Goal: Task Accomplishment & Management: Manage account settings

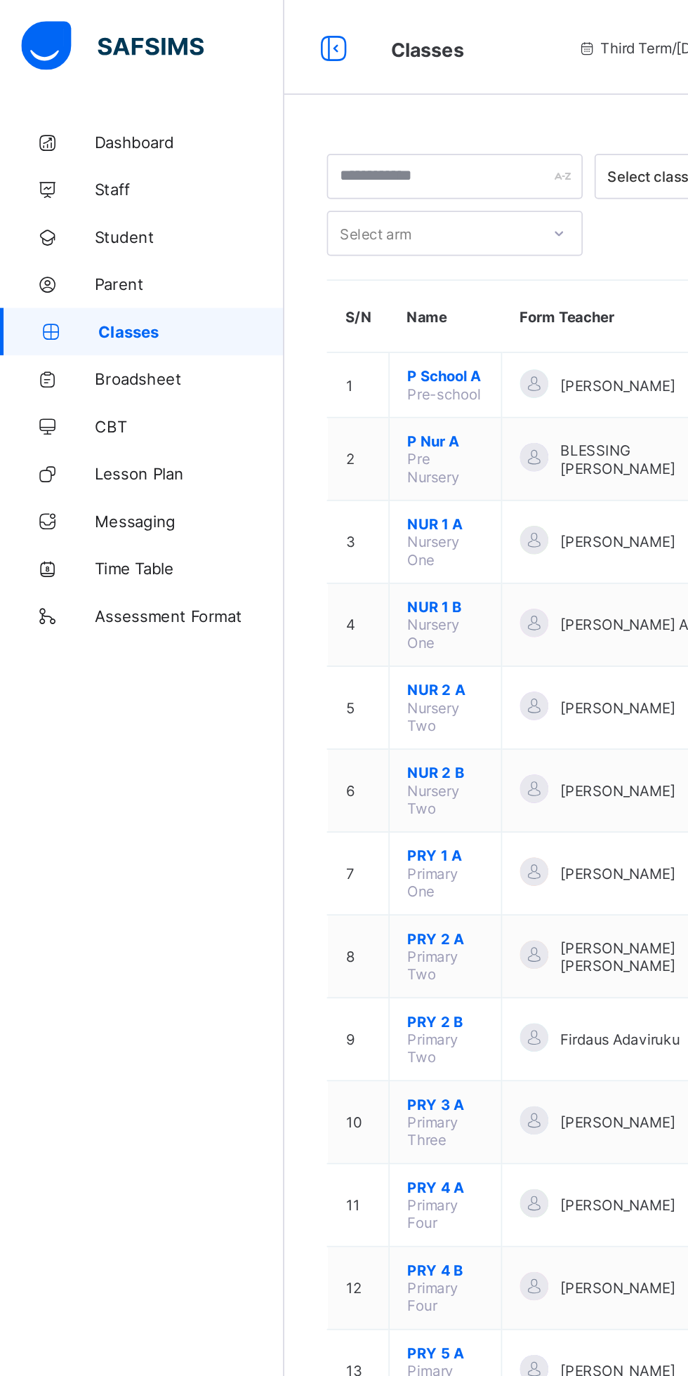
click at [96, 229] on span "Broadsheet" at bounding box center [112, 224] width 112 height 11
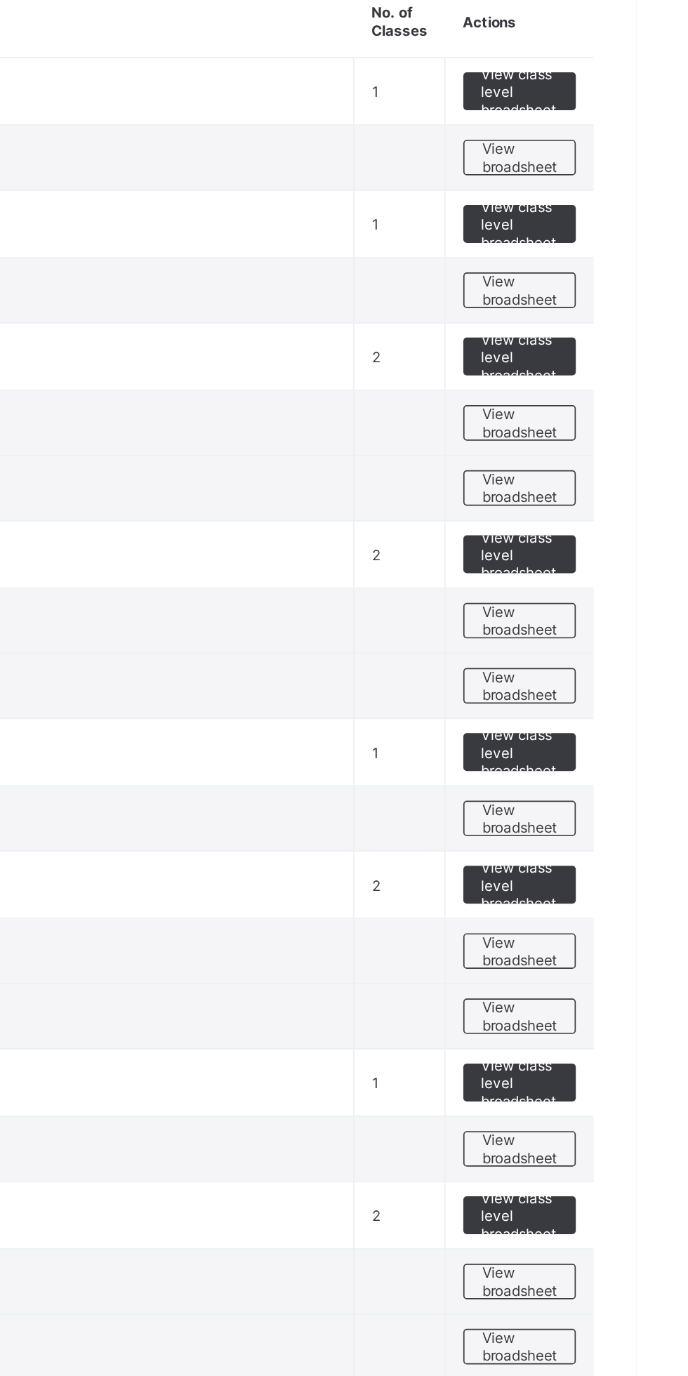
click at [625, 397] on span "View broadsheet" at bounding box center [619, 391] width 44 height 21
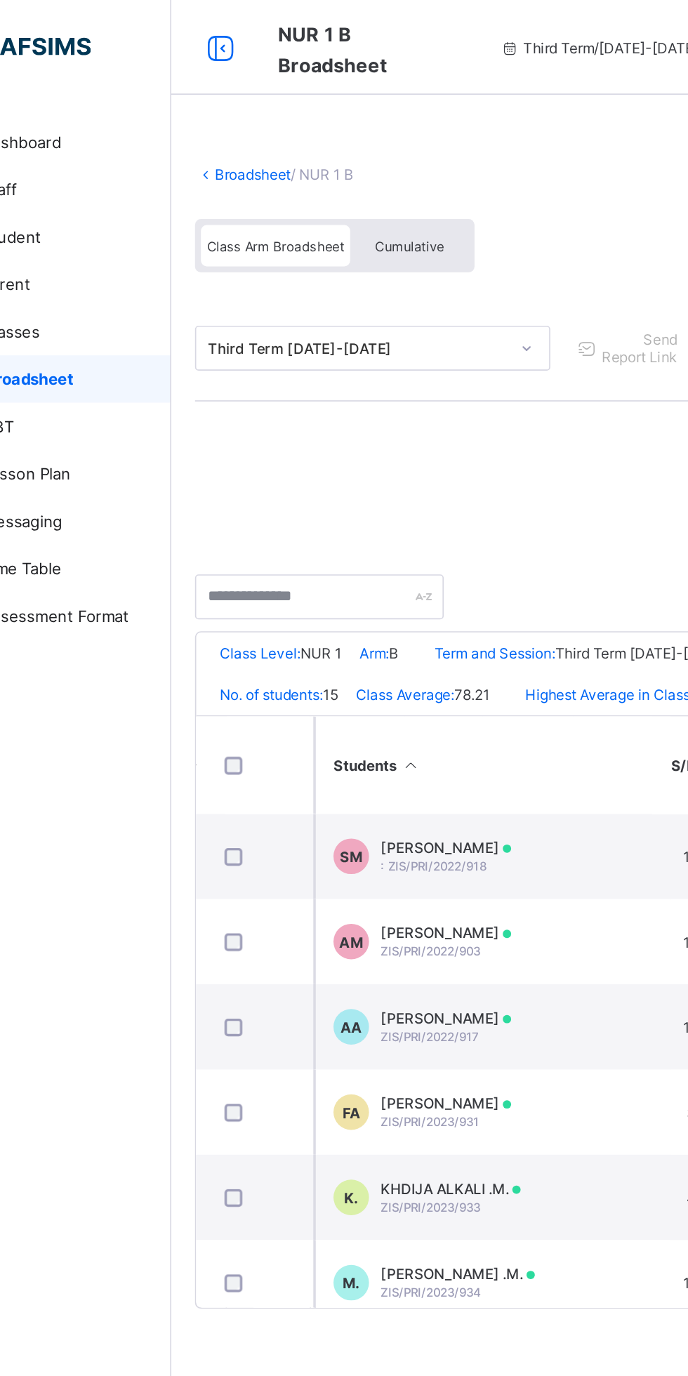
scroll to position [0, 495]
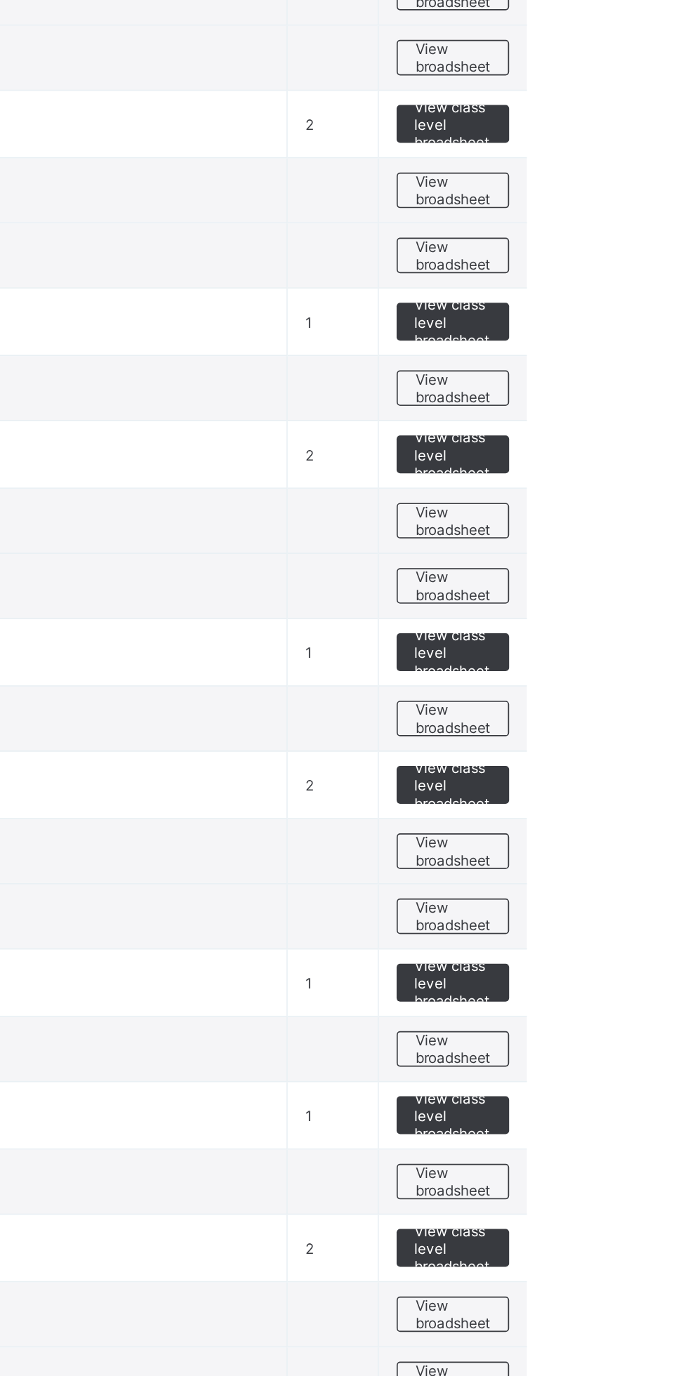
click at [628, 937] on span "View broadsheet" at bounding box center [619, 938] width 44 height 21
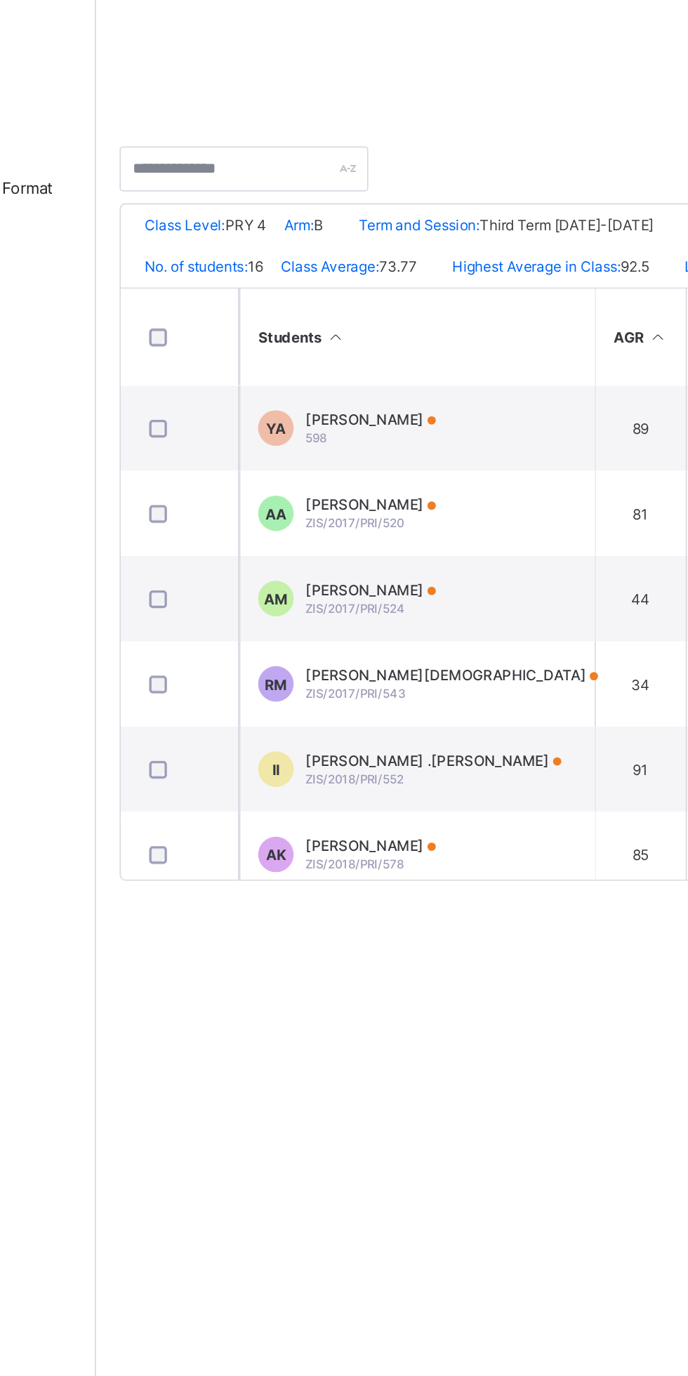
click at [370, 558] on span "[PERSON_NAME]" at bounding box center [331, 552] width 77 height 11
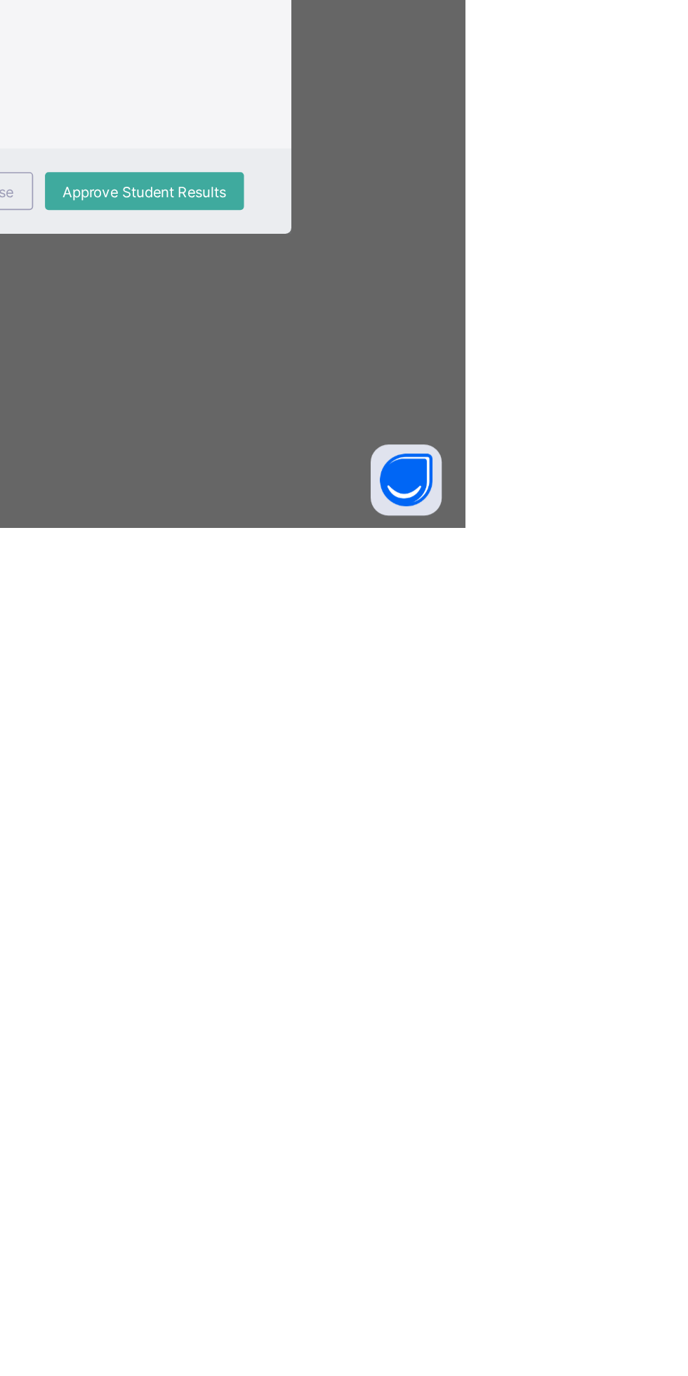
click at [420, 1182] on span "Close" at bounding box center [409, 1176] width 22 height 11
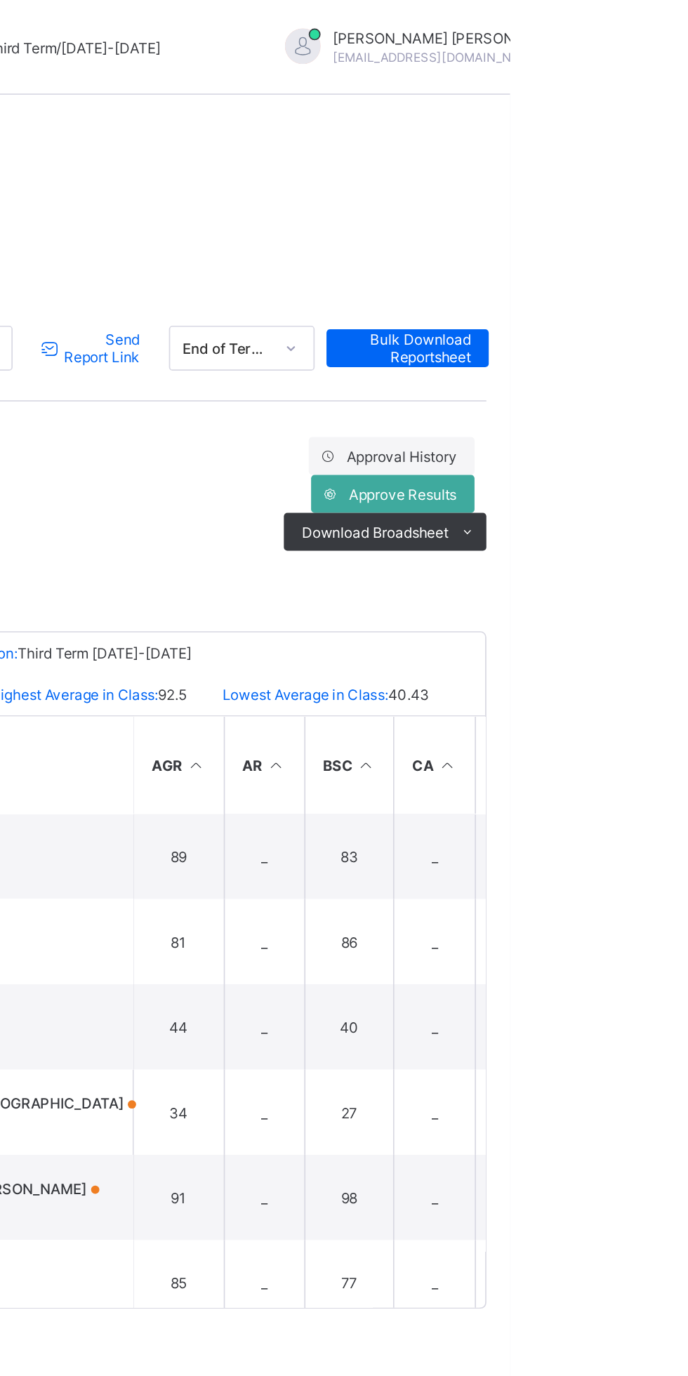
click at [645, 291] on span "Approve Results" at bounding box center [624, 293] width 64 height 11
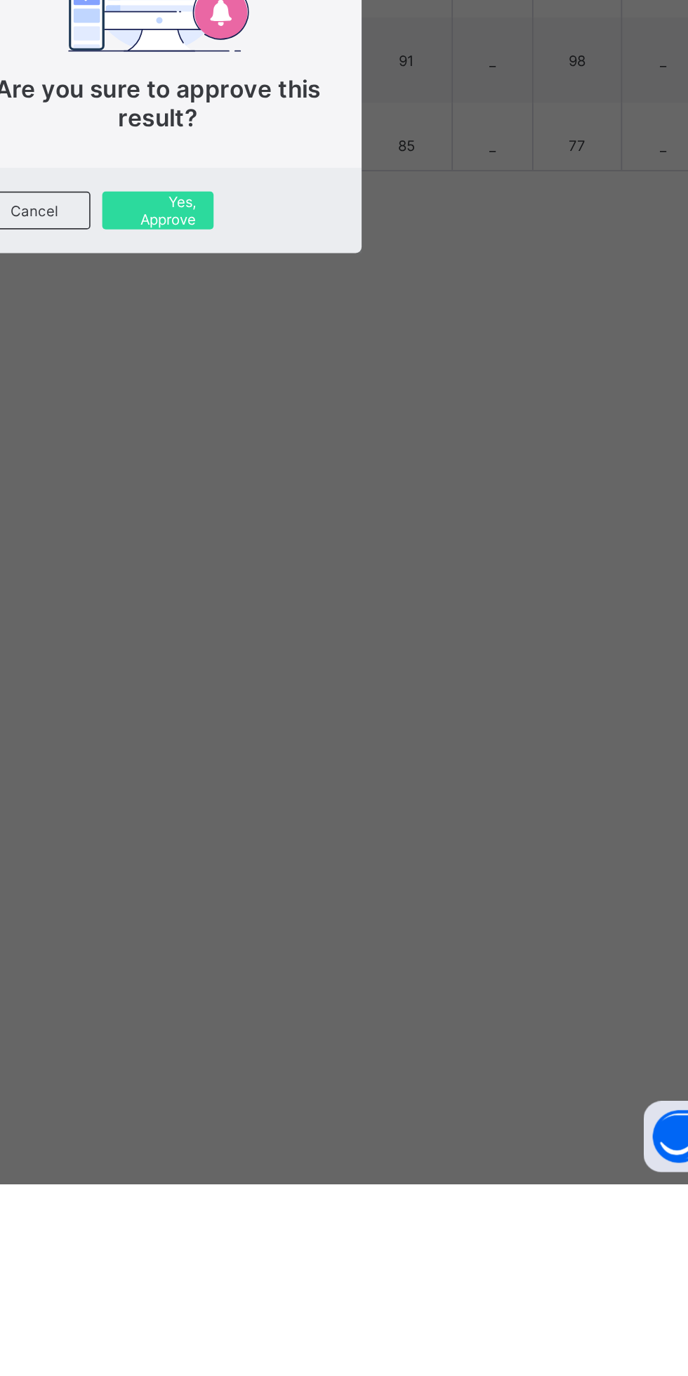
click at [366, 809] on span "Yes, Approve" at bounding box center [343, 798] width 45 height 21
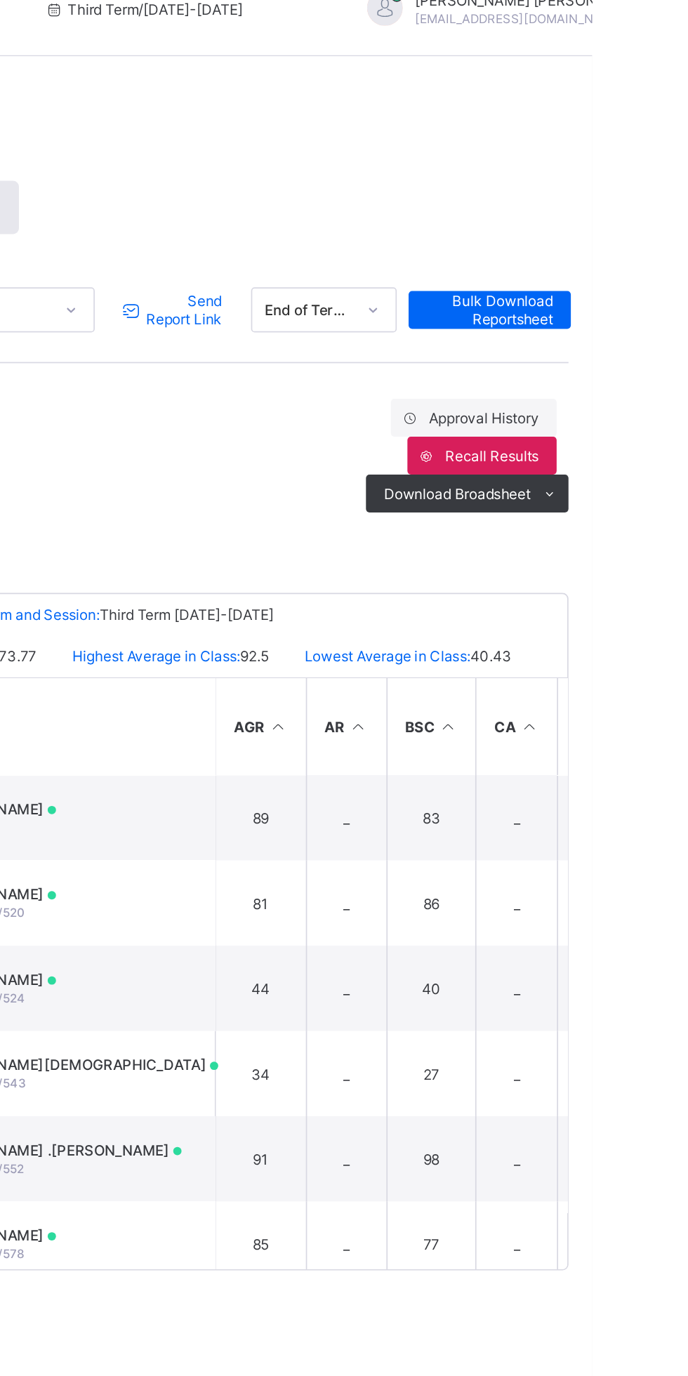
click at [444, 201] on span "Send Report Link" at bounding box center [445, 206] width 46 height 21
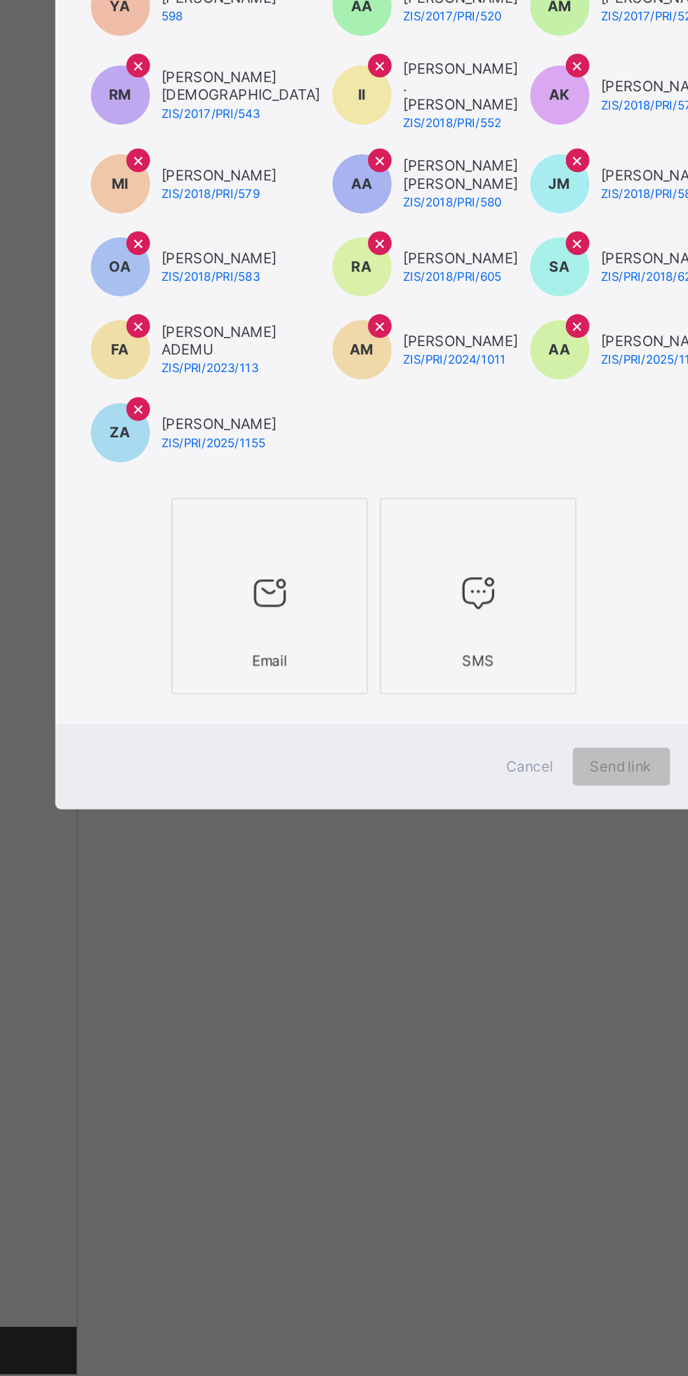
click at [297, 883] on icon at bounding box center [281, 870] width 29 height 25
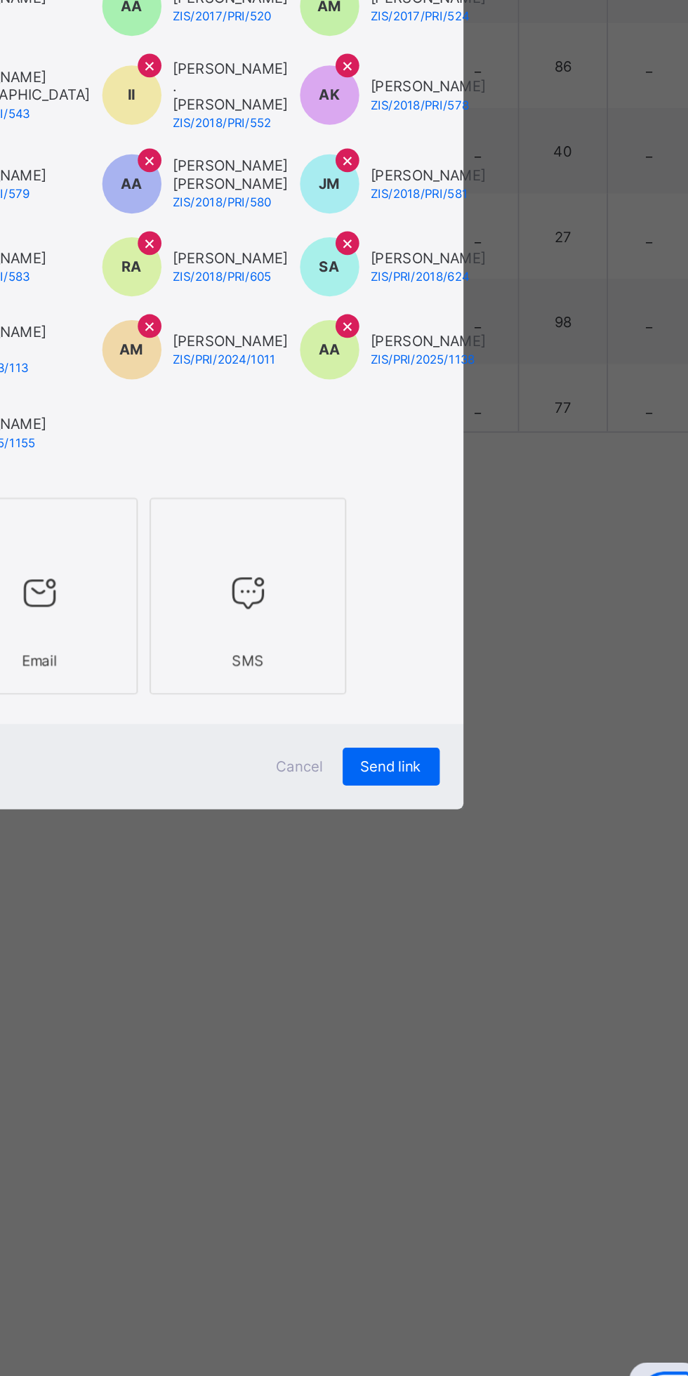
click at [509, 978] on span "Send link" at bounding box center [490, 973] width 36 height 11
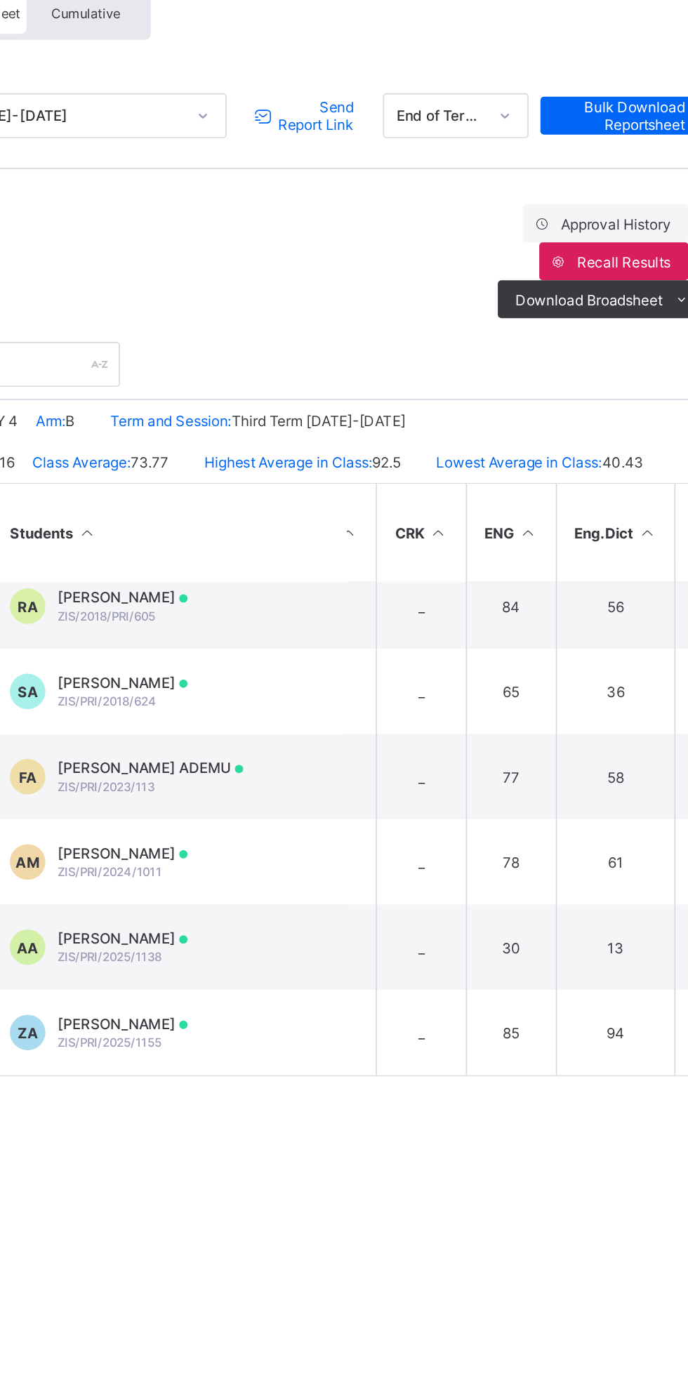
scroll to position [521, 206]
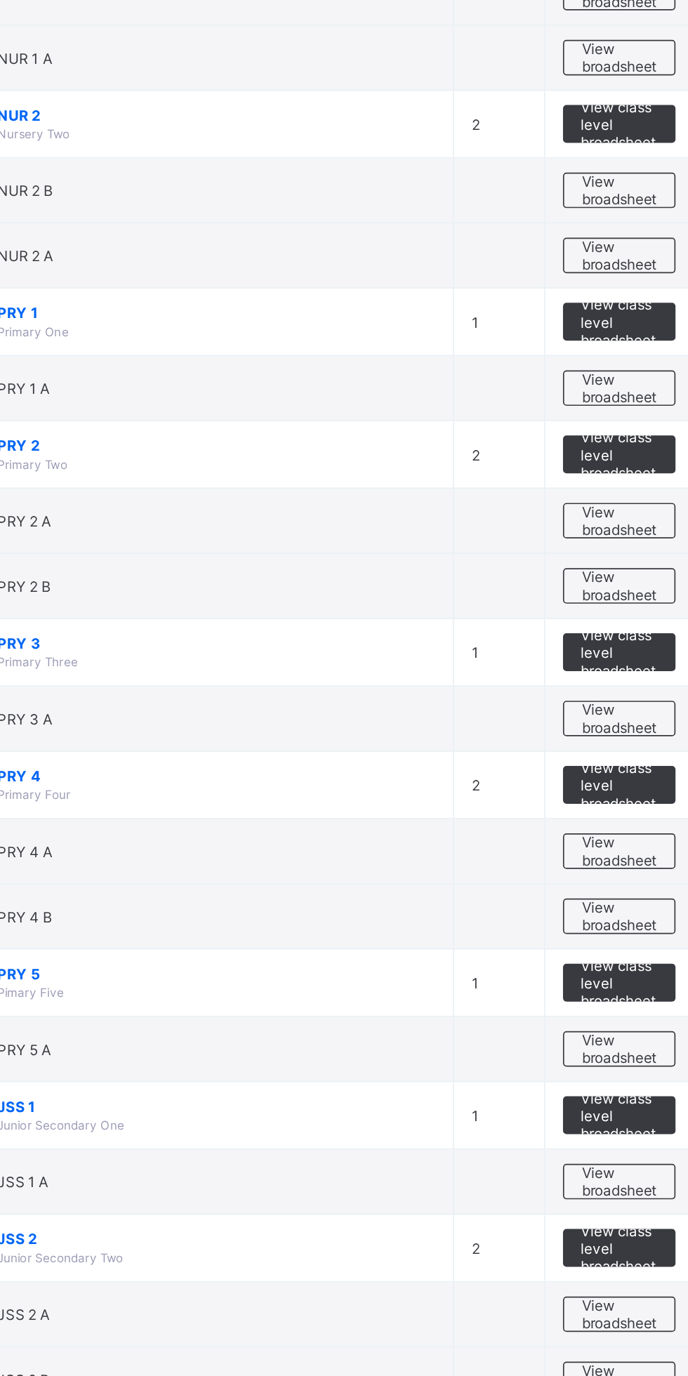
click at [625, 895] on span "View broadsheet" at bounding box center [619, 900] width 44 height 21
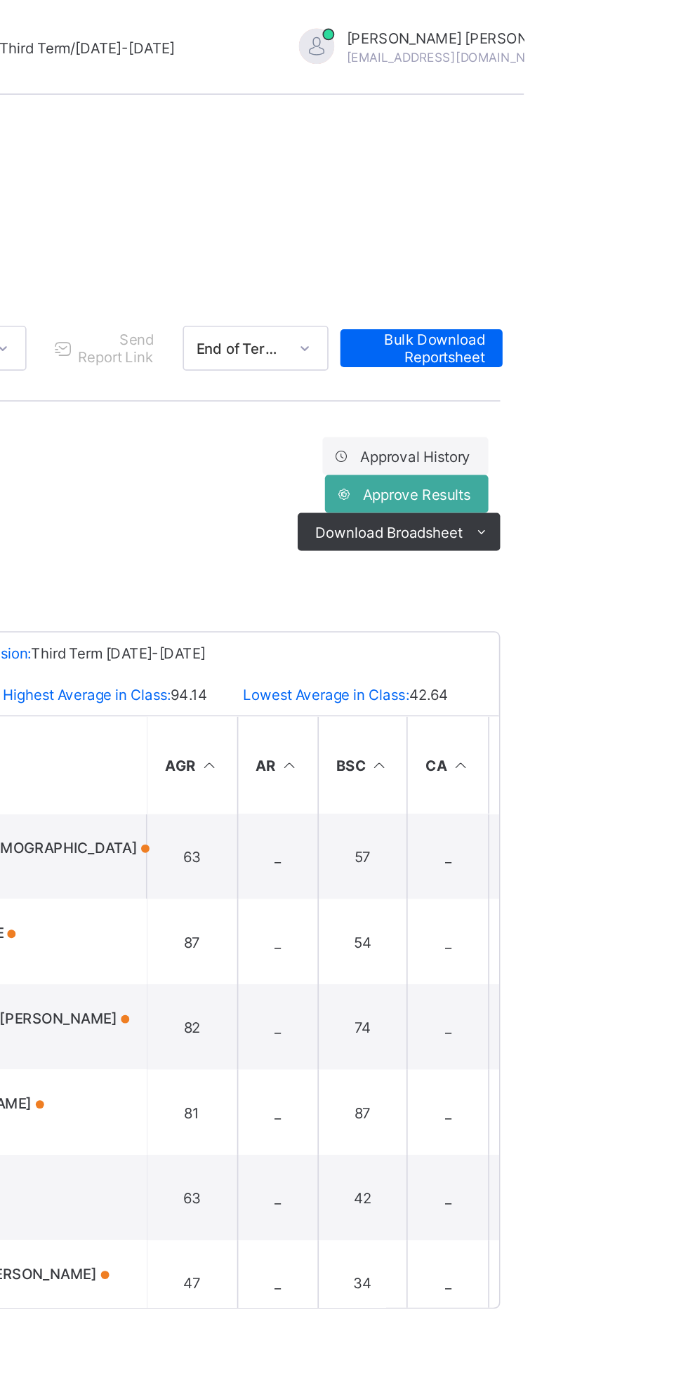
click at [641, 288] on span "Approve Results" at bounding box center [624, 293] width 64 height 11
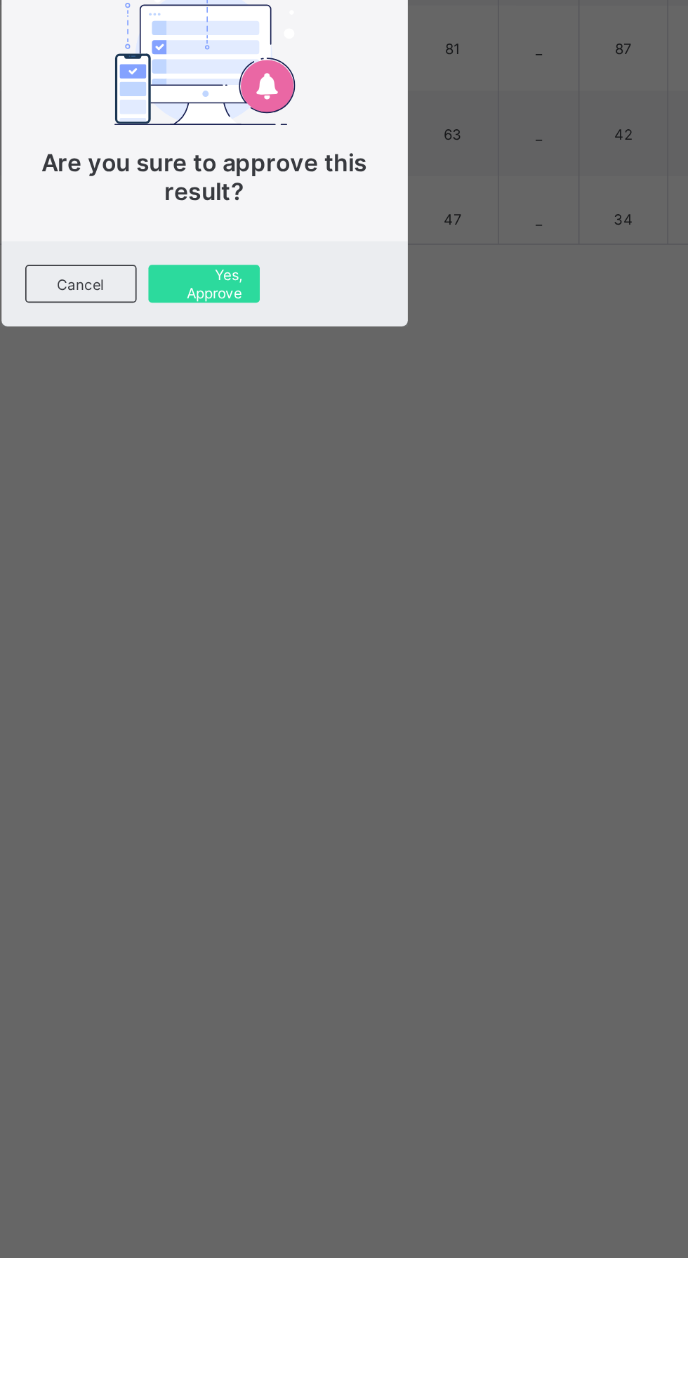
click at [366, 809] on span "Yes, Approve" at bounding box center [343, 798] width 45 height 21
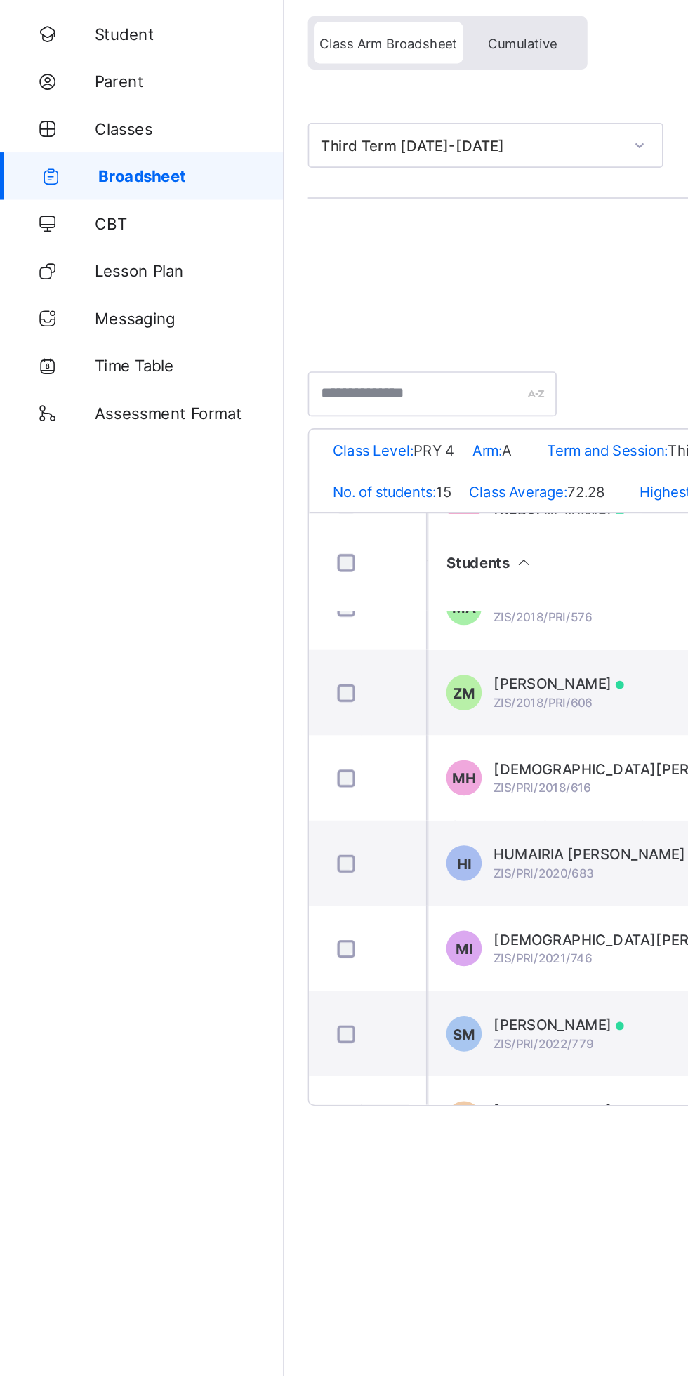
scroll to position [294, 1103]
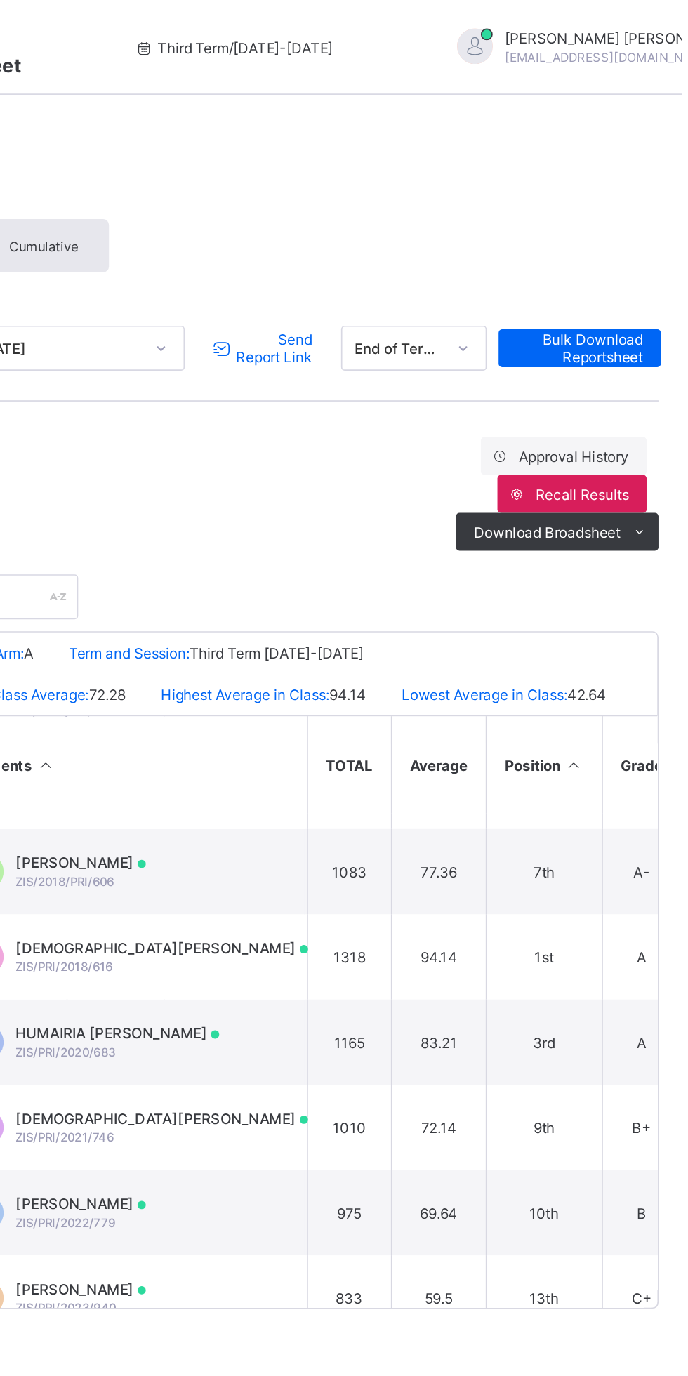
click at [425, 204] on span "Send Report Link" at bounding box center [445, 206] width 46 height 21
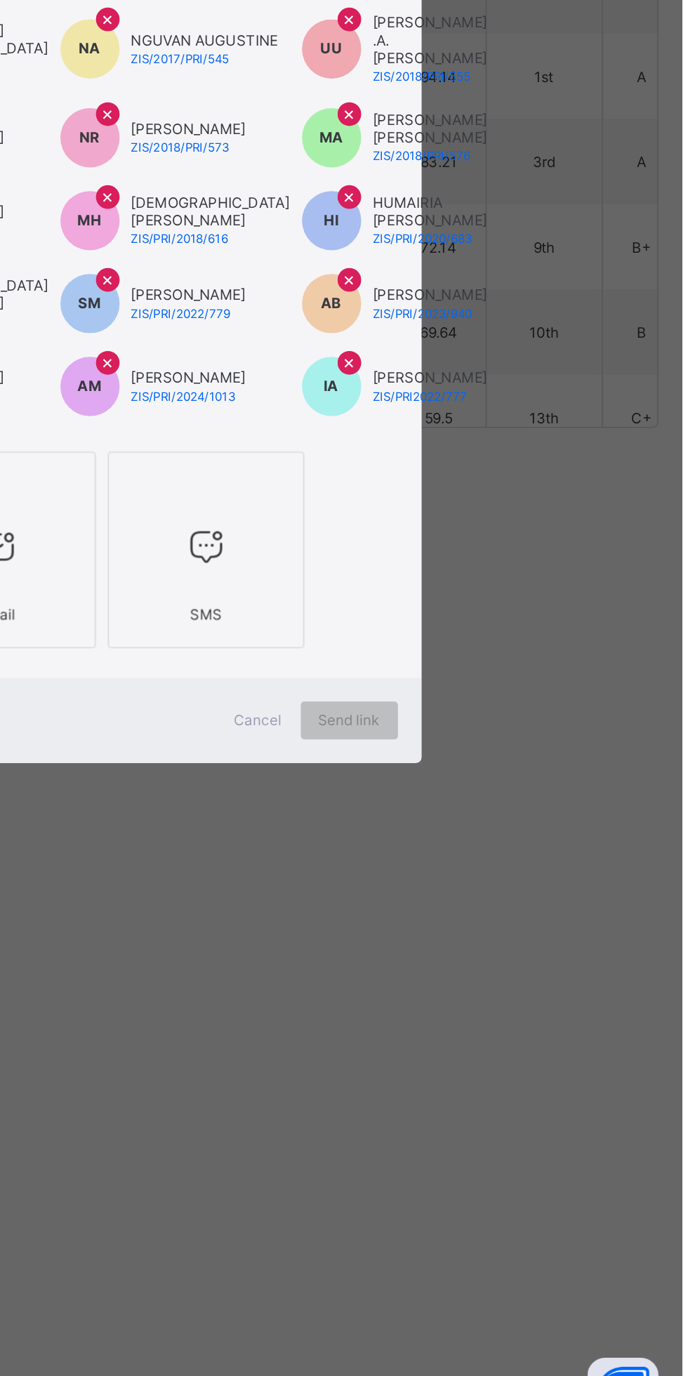
click at [297, 858] on icon at bounding box center [281, 845] width 29 height 25
click at [519, 960] on div "Send link" at bounding box center [491, 949] width 58 height 22
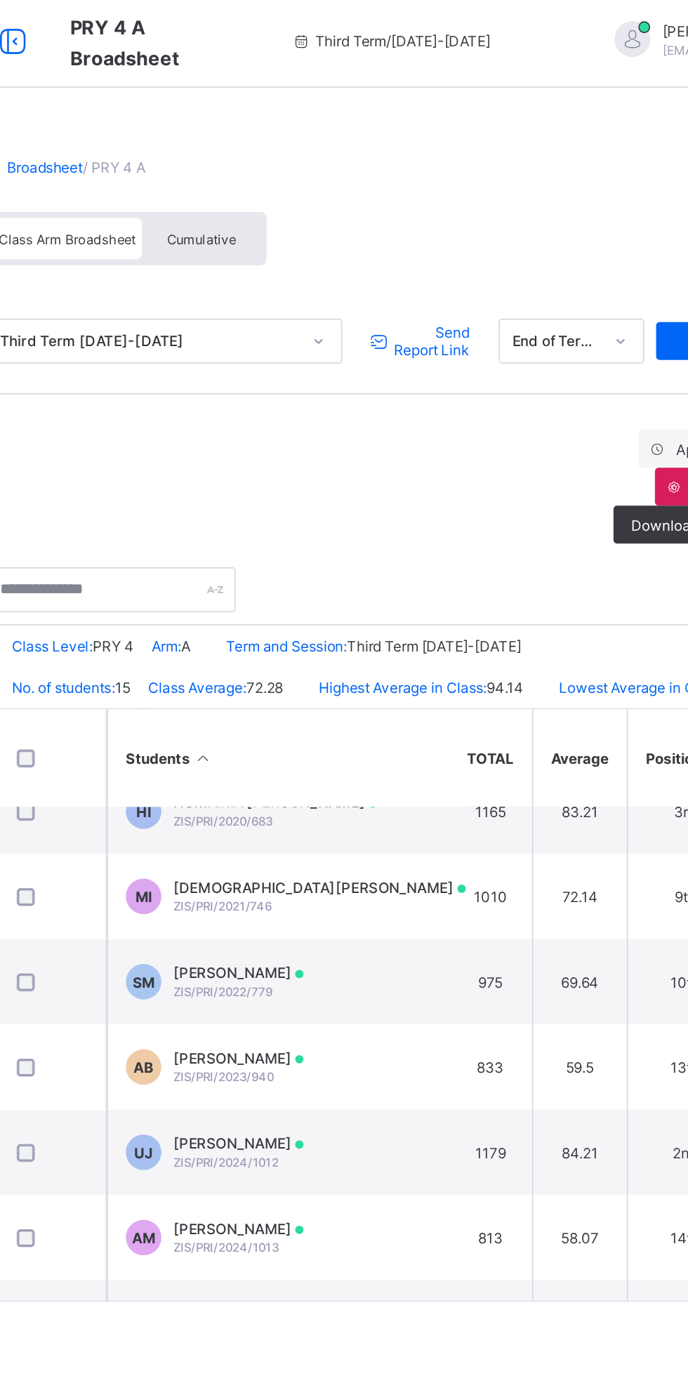
scroll to position [471, 1113]
